Goal: Transaction & Acquisition: Purchase product/service

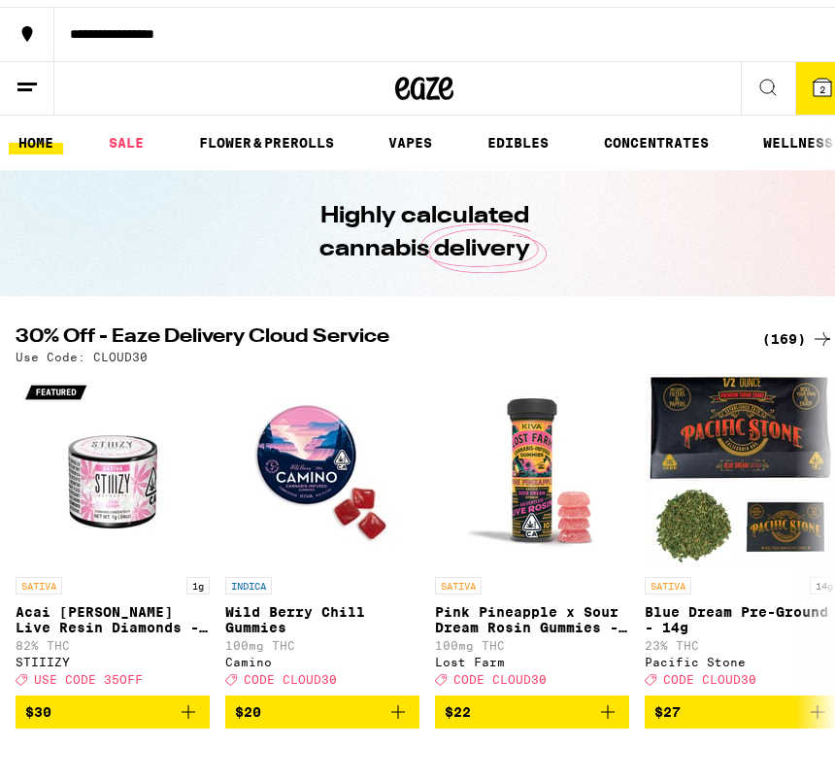
click at [28, 83] on icon at bounding box center [27, 80] width 23 height 23
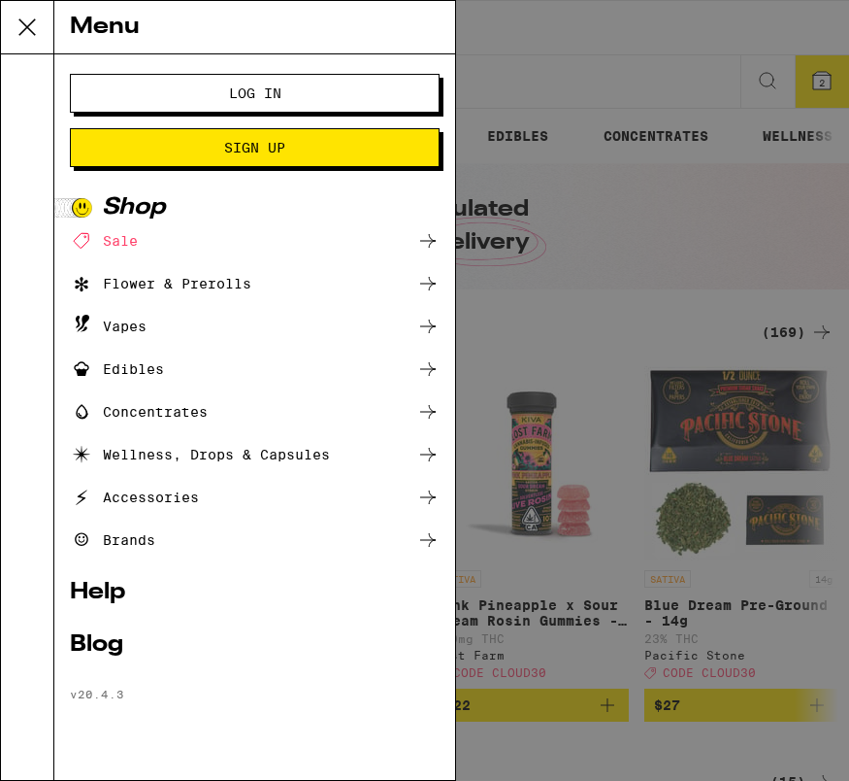
click at [229, 93] on span "Log In" at bounding box center [255, 93] width 52 height 14
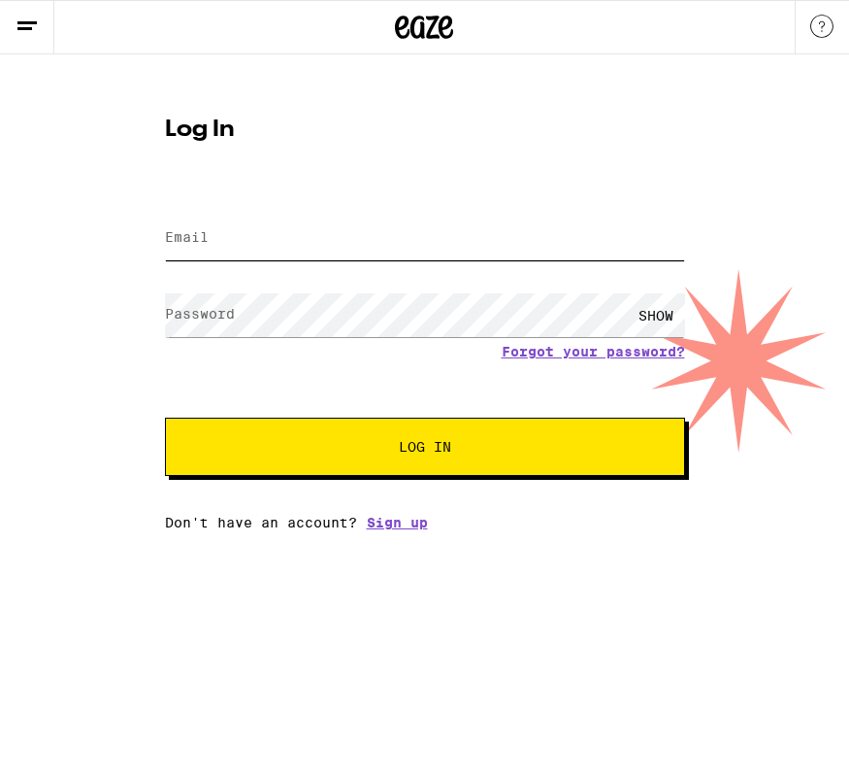
click at [332, 245] on input "Email" at bounding box center [425, 238] width 520 height 44
click at [0, 530] on com-1password-button at bounding box center [0, 530] width 0 height 0
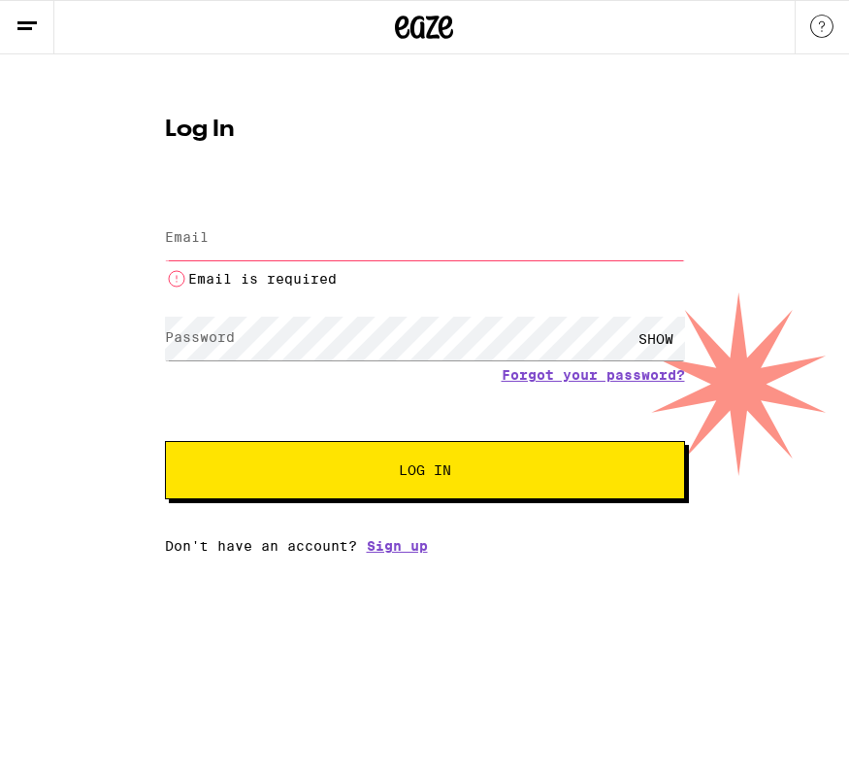
type input "[EMAIL_ADDRESS][DOMAIN_NAME]"
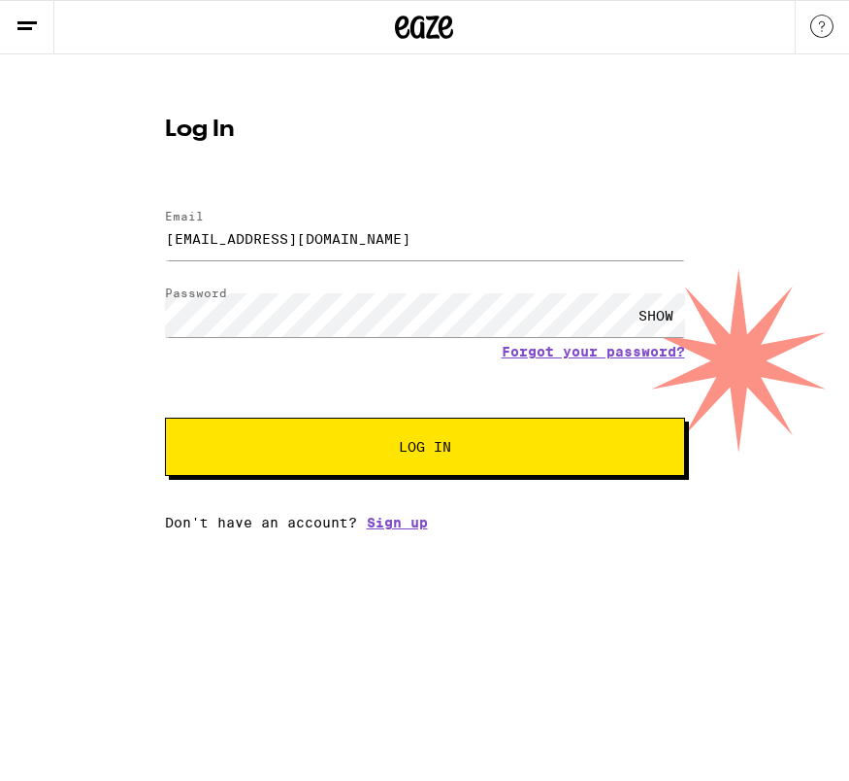
click at [408, 449] on span "Log In" at bounding box center [425, 447] width 52 height 14
